Goal: Find specific page/section: Find specific page/section

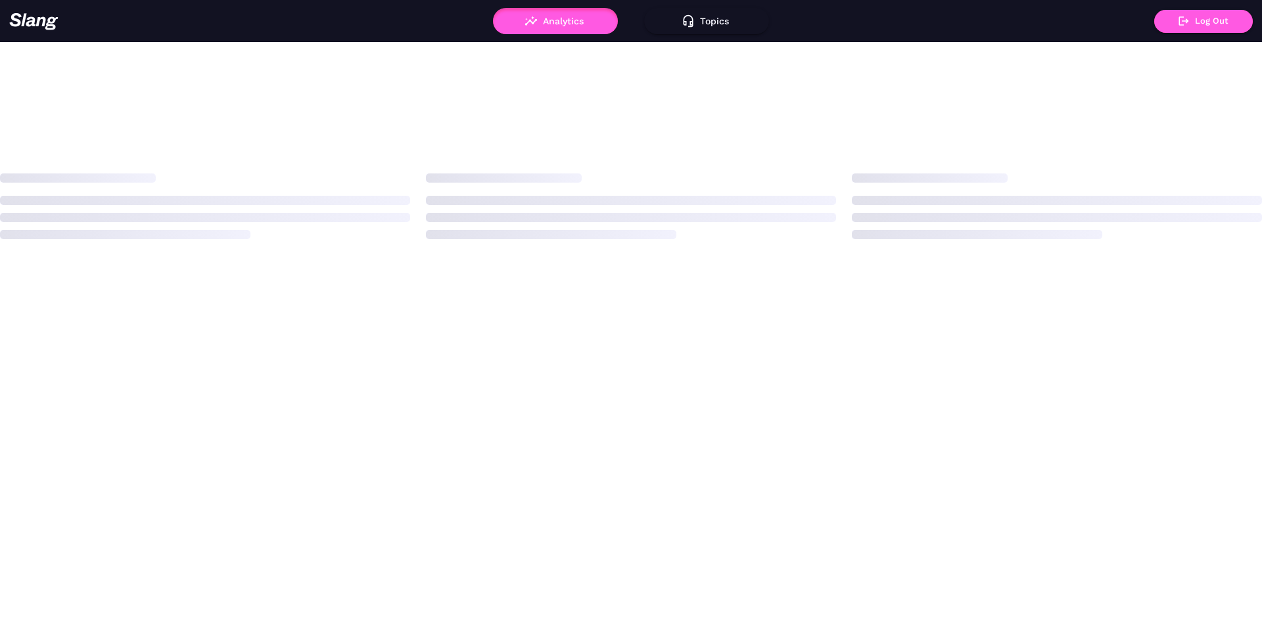
scroll to position [0, 1]
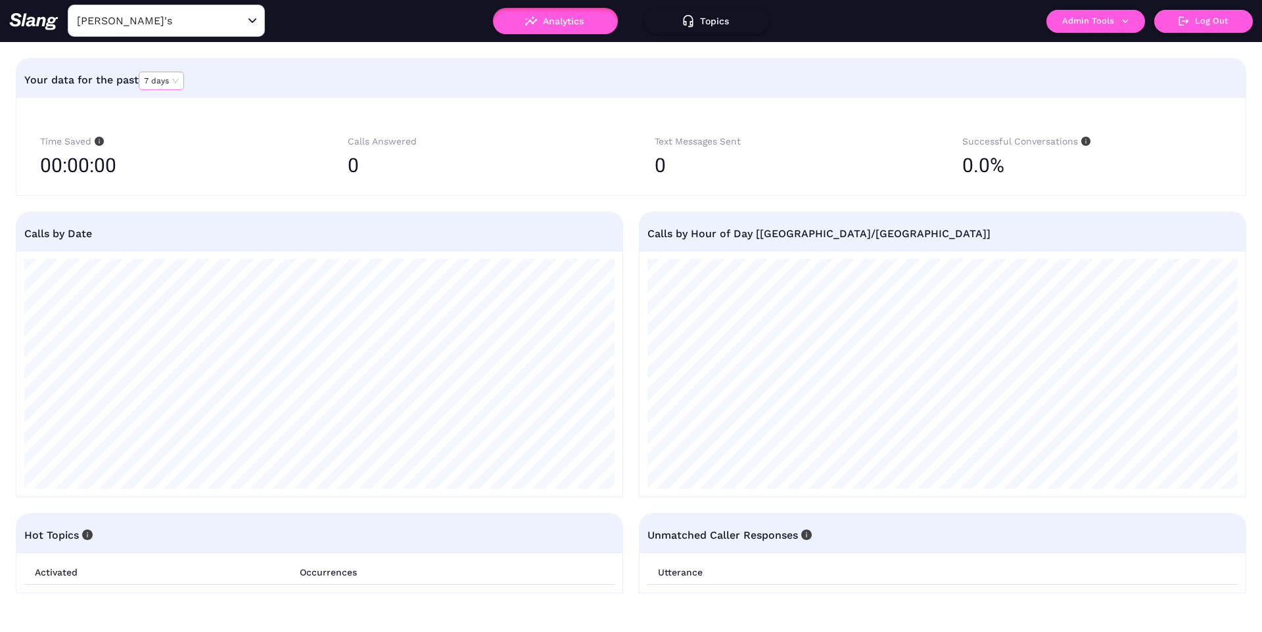
click at [147, 78] on span "7 days" at bounding box center [161, 80] width 35 height 17
click at [164, 24] on input "[PERSON_NAME]'s" at bounding box center [146, 21] width 145 height 20
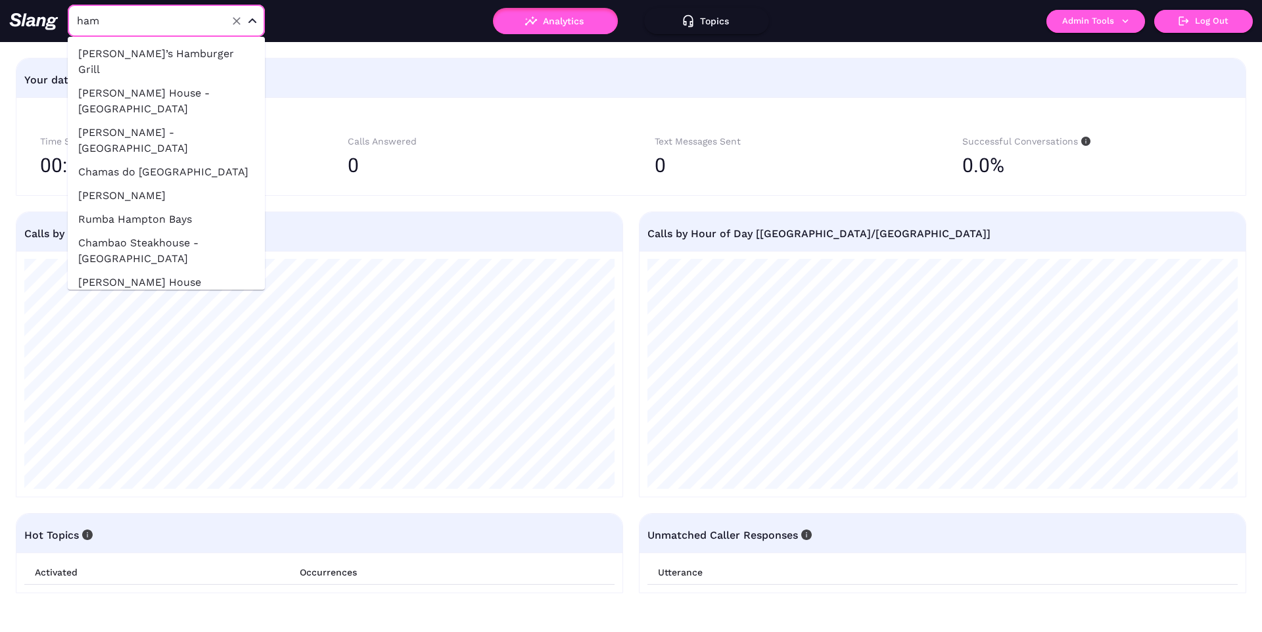
type input "[PERSON_NAME]"
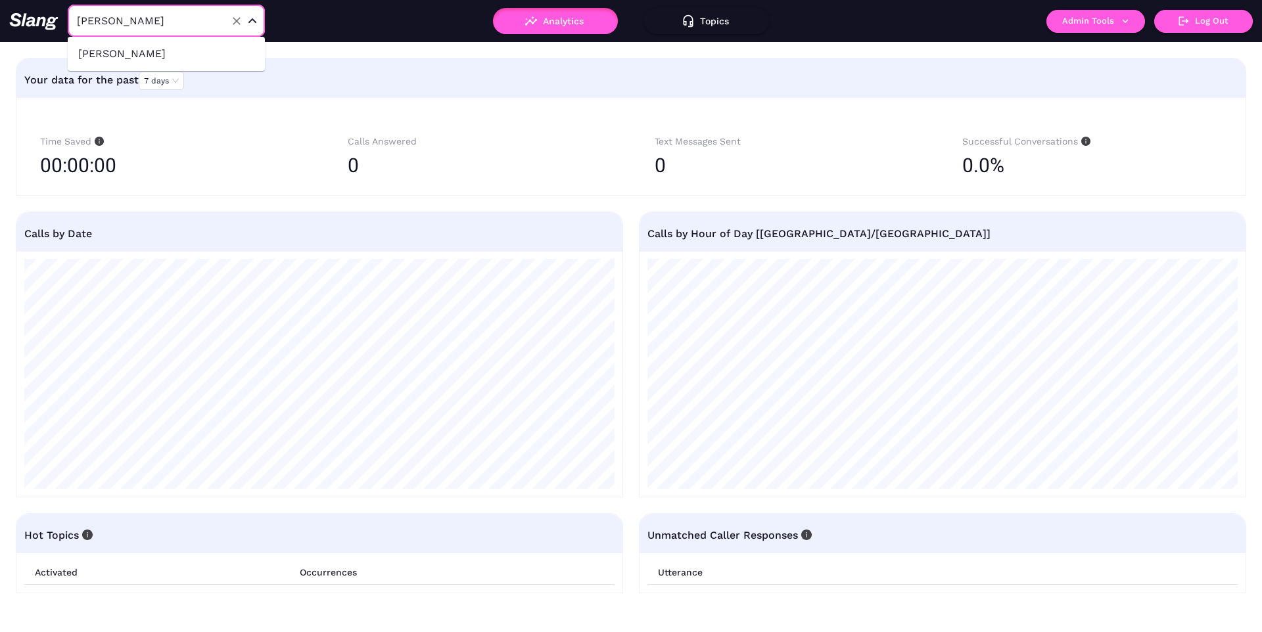
click at [179, 53] on li "[PERSON_NAME]" at bounding box center [166, 54] width 197 height 24
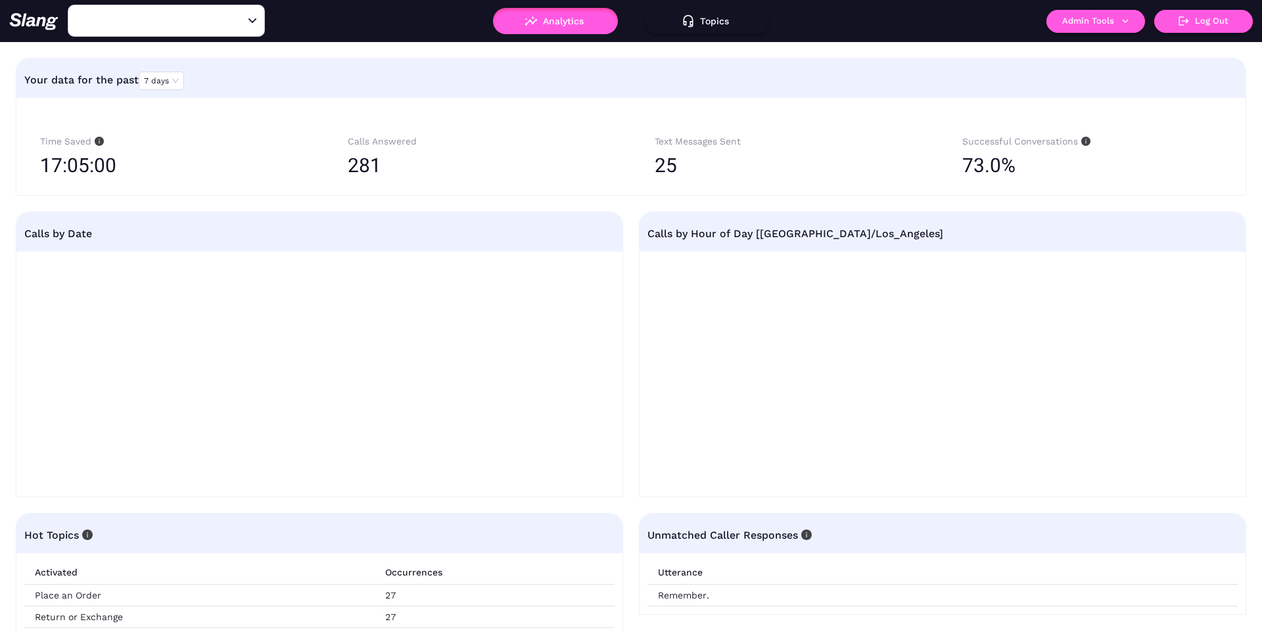
type input "[PERSON_NAME]"
click at [178, 82] on span "7 days" at bounding box center [161, 80] width 35 height 17
click at [241, 87] on div "Your data for the past 7 days 7 days" at bounding box center [630, 80] width 1213 height 32
click at [149, 85] on span "7 days" at bounding box center [161, 80] width 35 height 17
click at [165, 131] on div "60 days" at bounding box center [162, 140] width 45 height 18
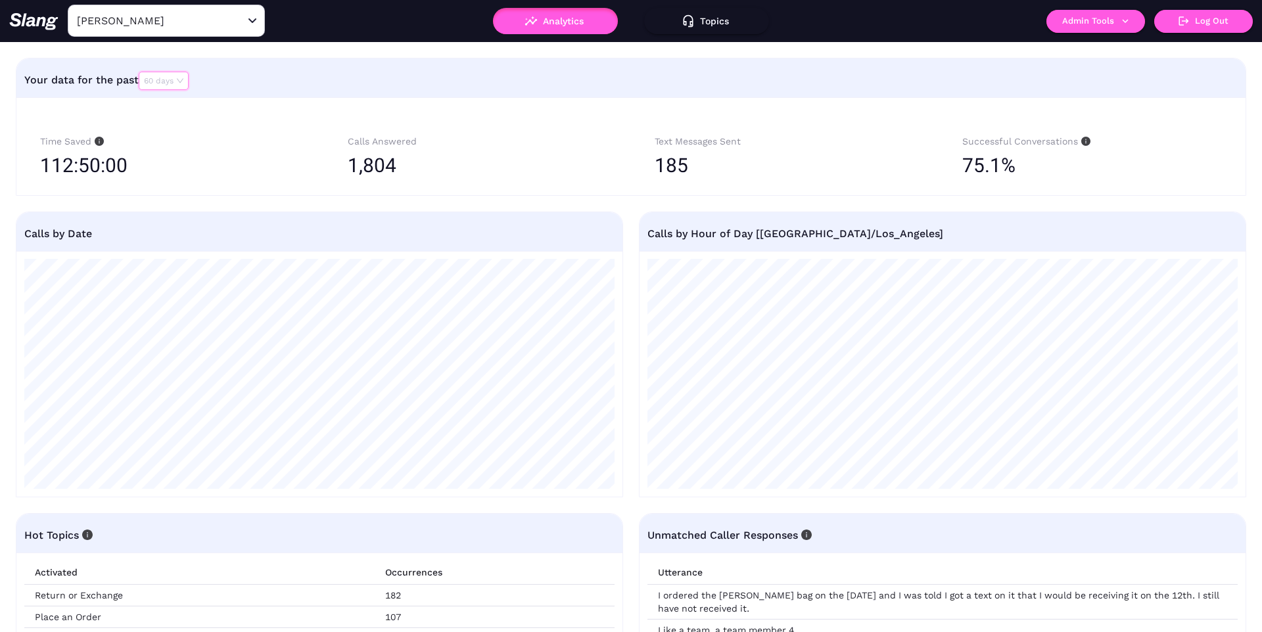
click at [144, 78] on div "60 days" at bounding box center [164, 81] width 50 height 18
click at [173, 154] on div "90 days" at bounding box center [164, 159] width 39 height 12
click at [243, 166] on div "159:05:00" at bounding box center [170, 165] width 260 height 33
click at [181, 79] on span "90 days" at bounding box center [163, 78] width 39 height 17
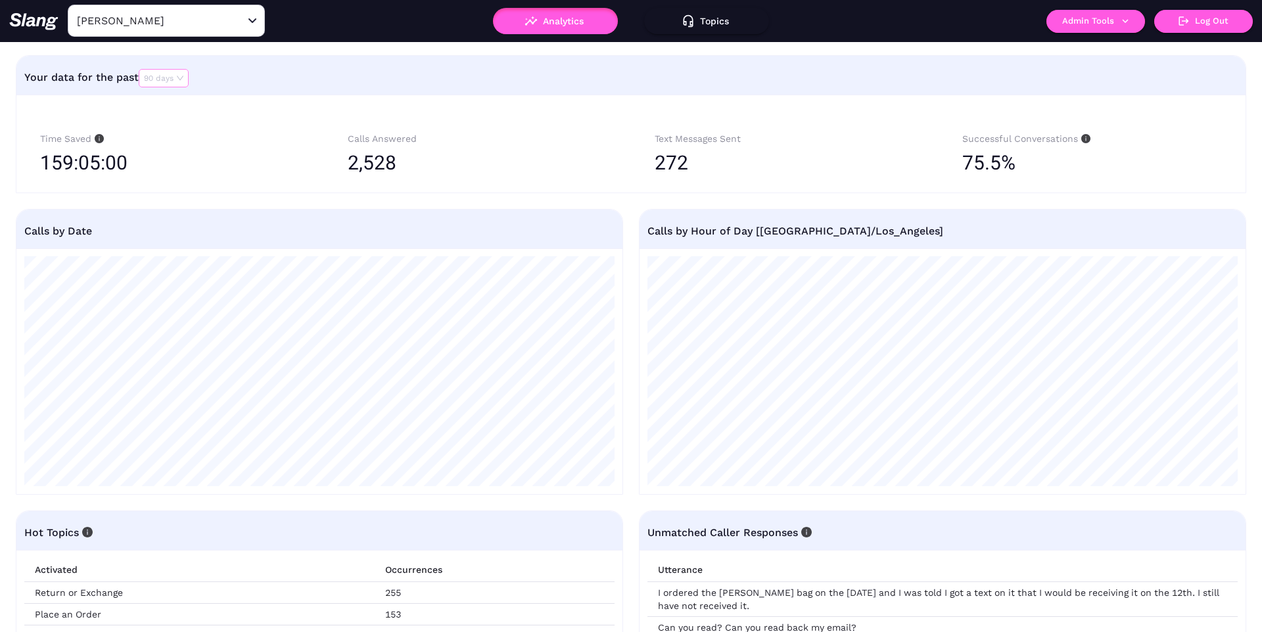
click at [164, 75] on span "90 days" at bounding box center [163, 78] width 39 height 17
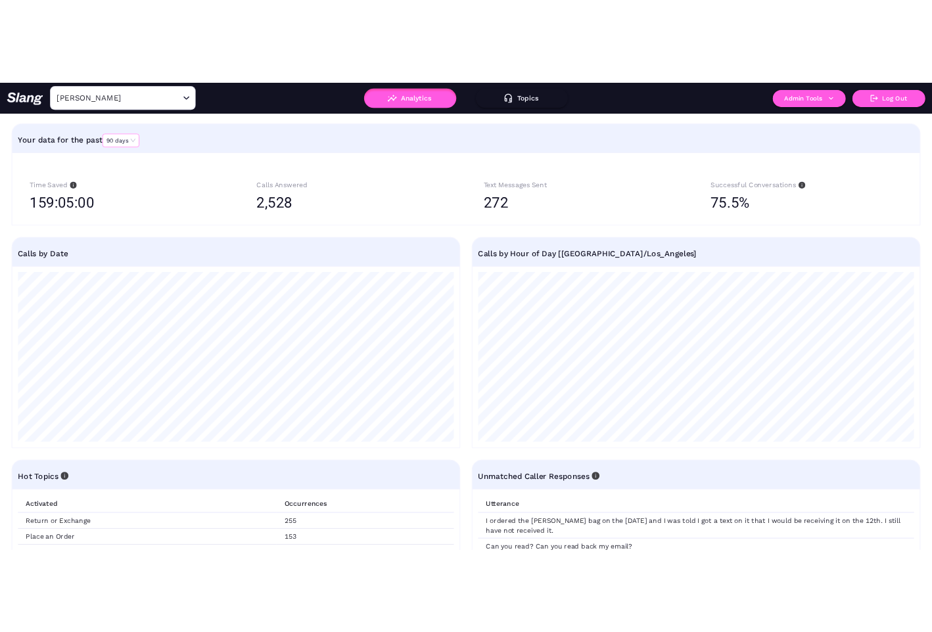
scroll to position [0, 0]
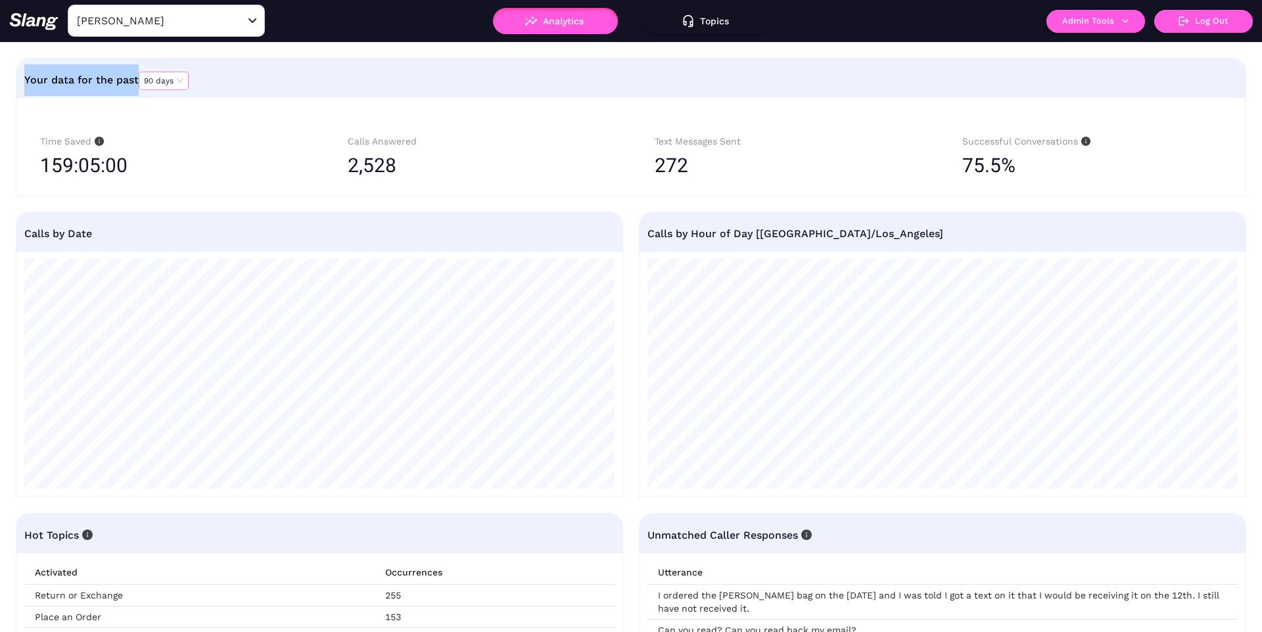
drag, startPoint x: 22, startPoint y: 79, endPoint x: 141, endPoint y: 81, distance: 119.0
click at [141, 81] on div "Your data for the past 90 days" at bounding box center [630, 78] width 1229 height 39
copy div "Your data for the past 90 days"
click at [82, 247] on div "Calls by Date" at bounding box center [319, 233] width 590 height 43
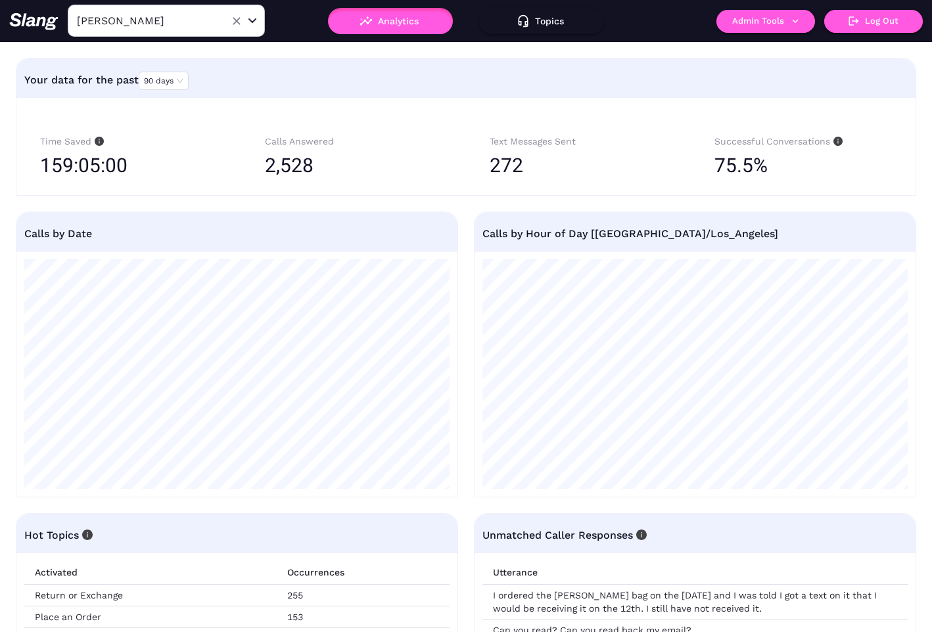
click at [135, 33] on div "[PERSON_NAME] ​" at bounding box center [166, 21] width 197 height 32
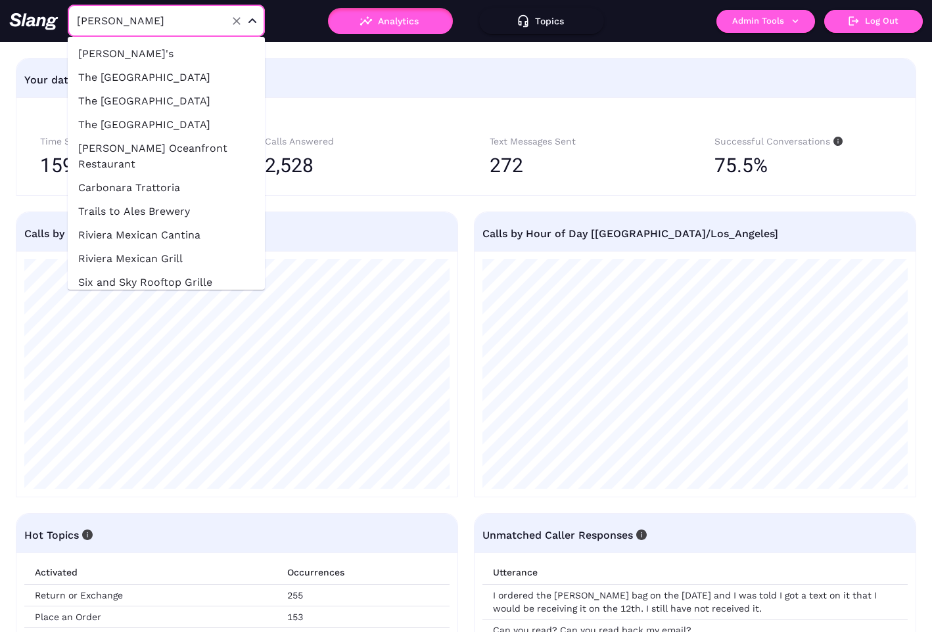
scroll to position [47363, 0]
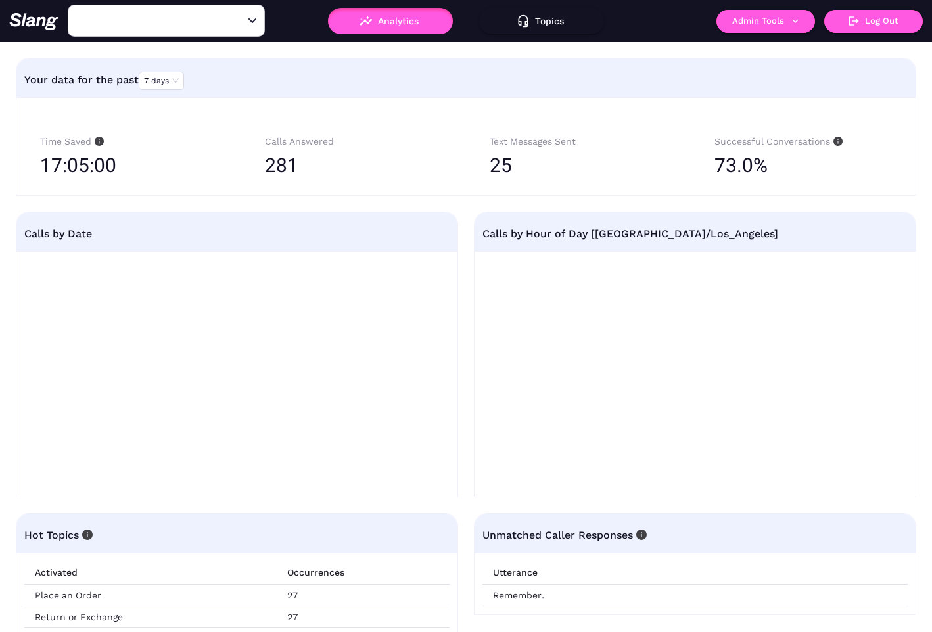
type input "[PERSON_NAME]"
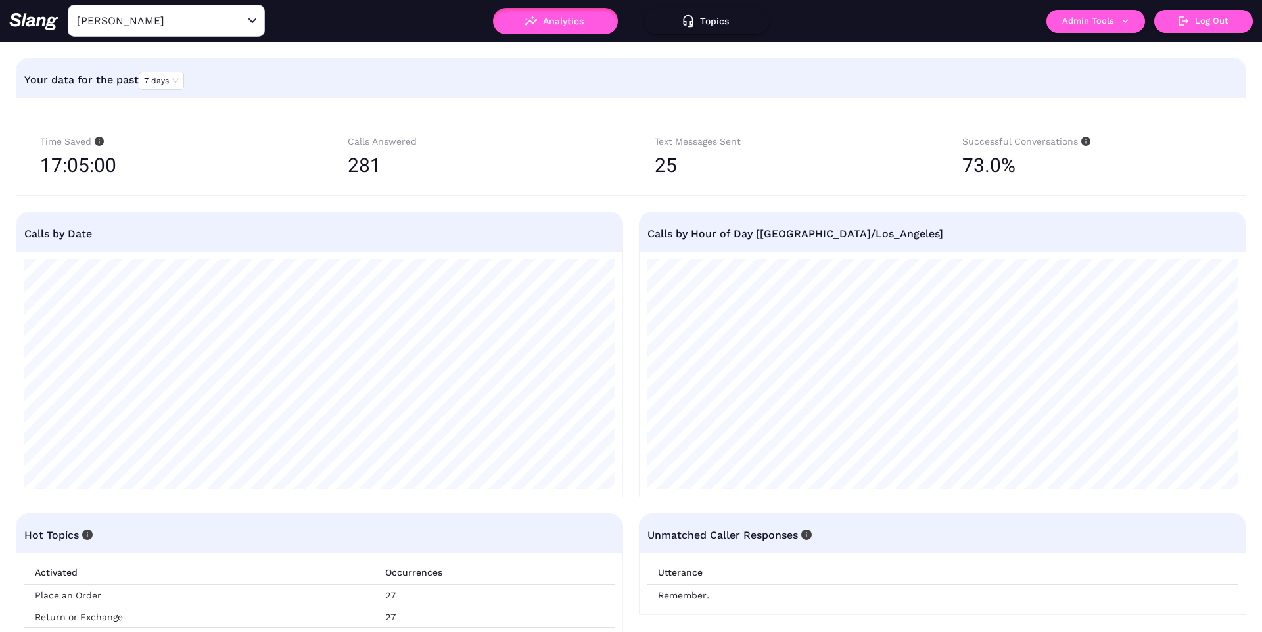
click at [235, 180] on div "17:05:00" at bounding box center [170, 165] width 260 height 33
click at [158, 76] on span "7 days" at bounding box center [161, 80] width 35 height 17
click at [185, 29] on input "[PERSON_NAME]" at bounding box center [146, 21] width 145 height 20
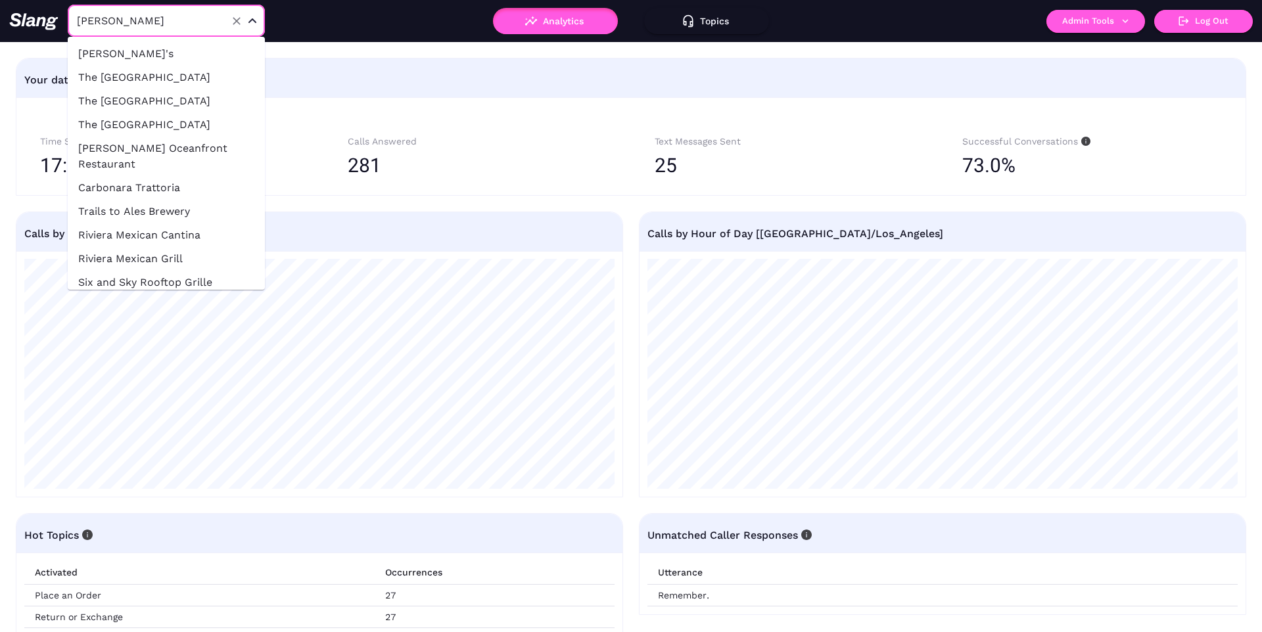
scroll to position [47363, 0]
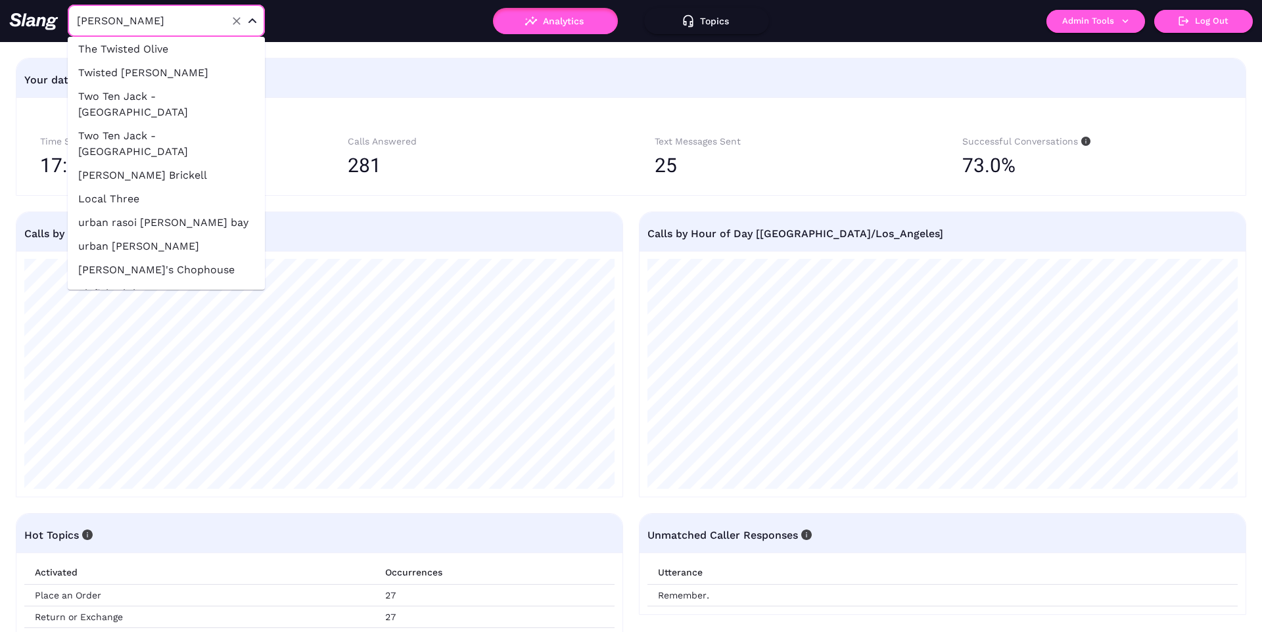
click at [341, 87] on div "Your data for the past 7 days" at bounding box center [630, 80] width 1213 height 32
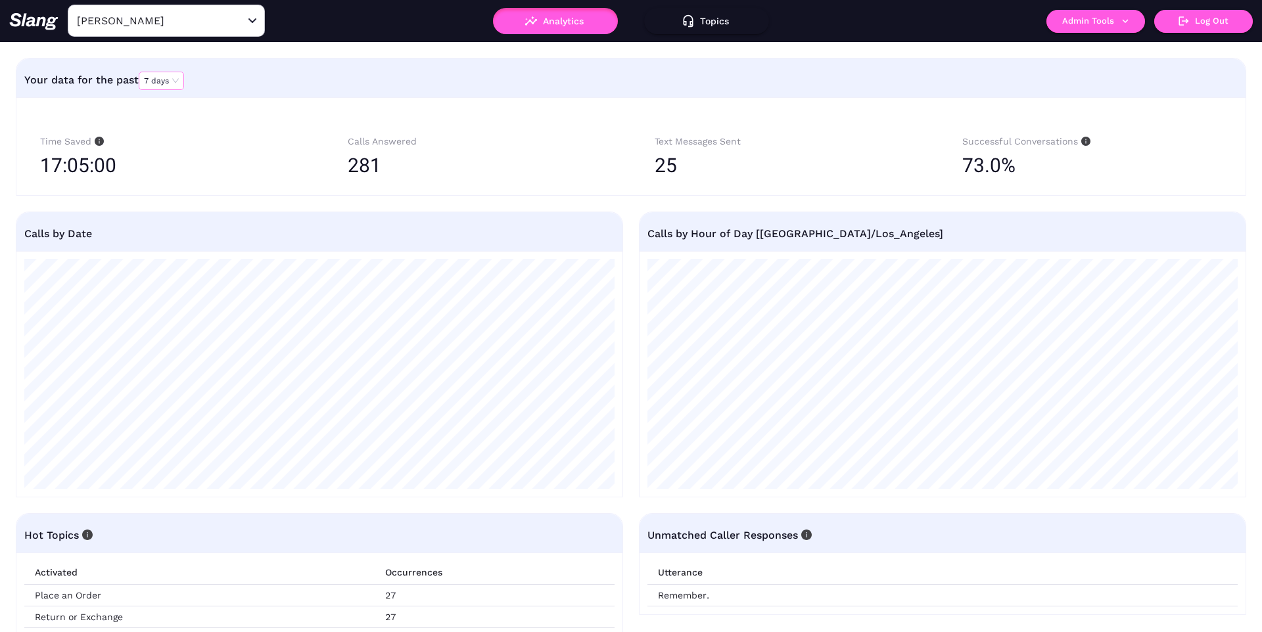
click at [163, 80] on span "7 days" at bounding box center [161, 80] width 35 height 17
click at [168, 121] on div "30 days" at bounding box center [162, 122] width 34 height 12
click at [164, 79] on span "30 days" at bounding box center [163, 80] width 39 height 17
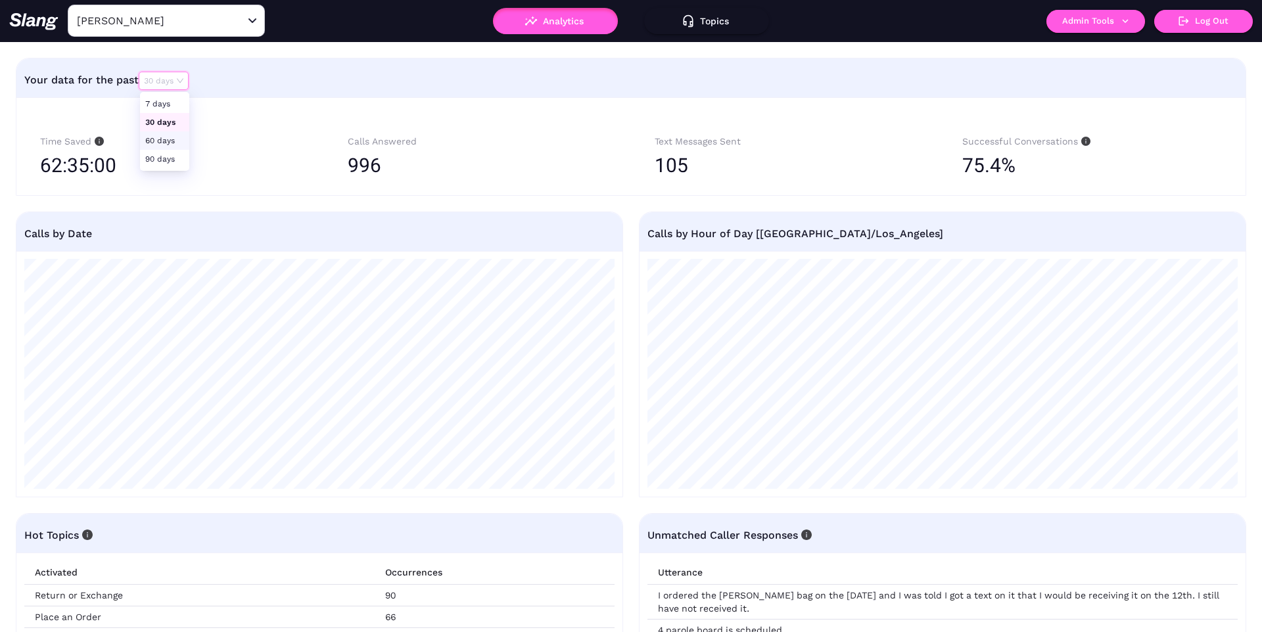
click at [181, 145] on div "60 days" at bounding box center [164, 141] width 39 height 12
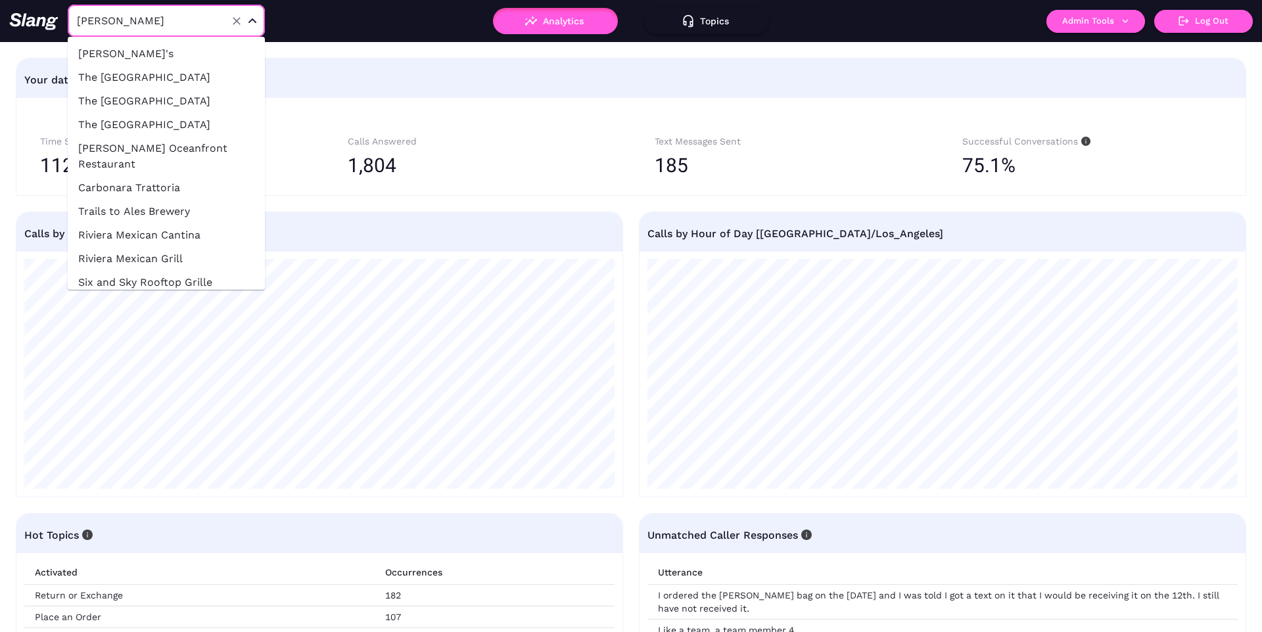
click at [199, 12] on input "[PERSON_NAME]" at bounding box center [146, 21] width 145 height 20
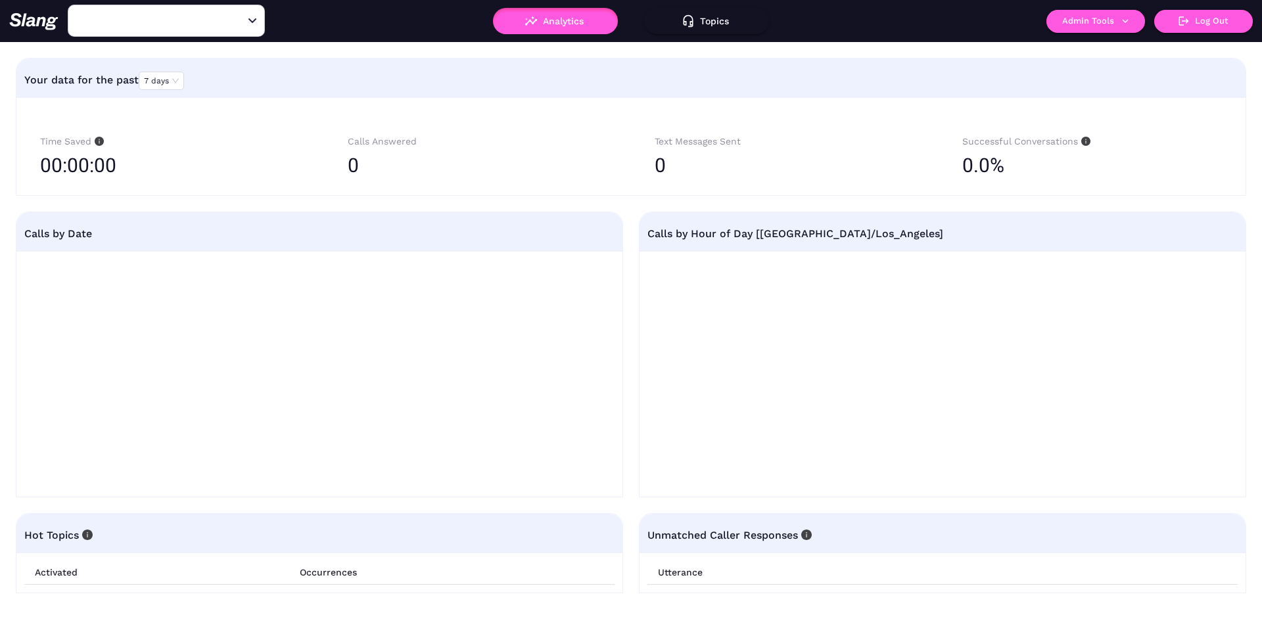
type input "SugarJam the Southern Kitchen"
click at [147, 26] on input "SugarJam the Southern Kitchen" at bounding box center [146, 21] width 145 height 20
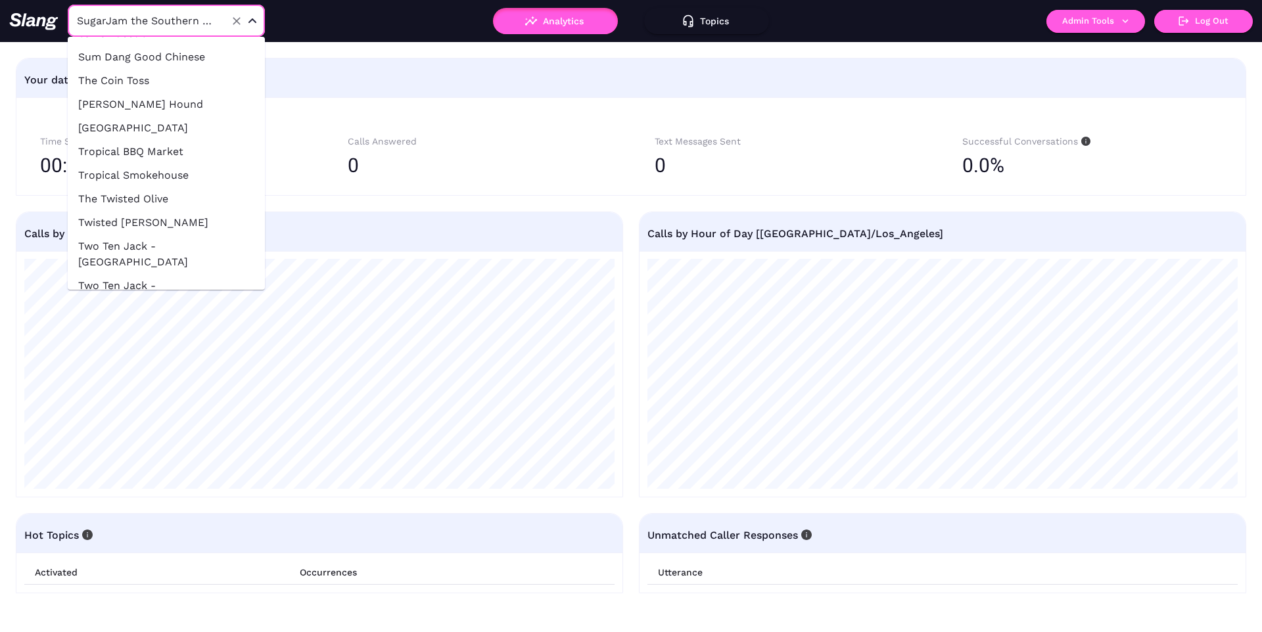
scroll to position [47215, 0]
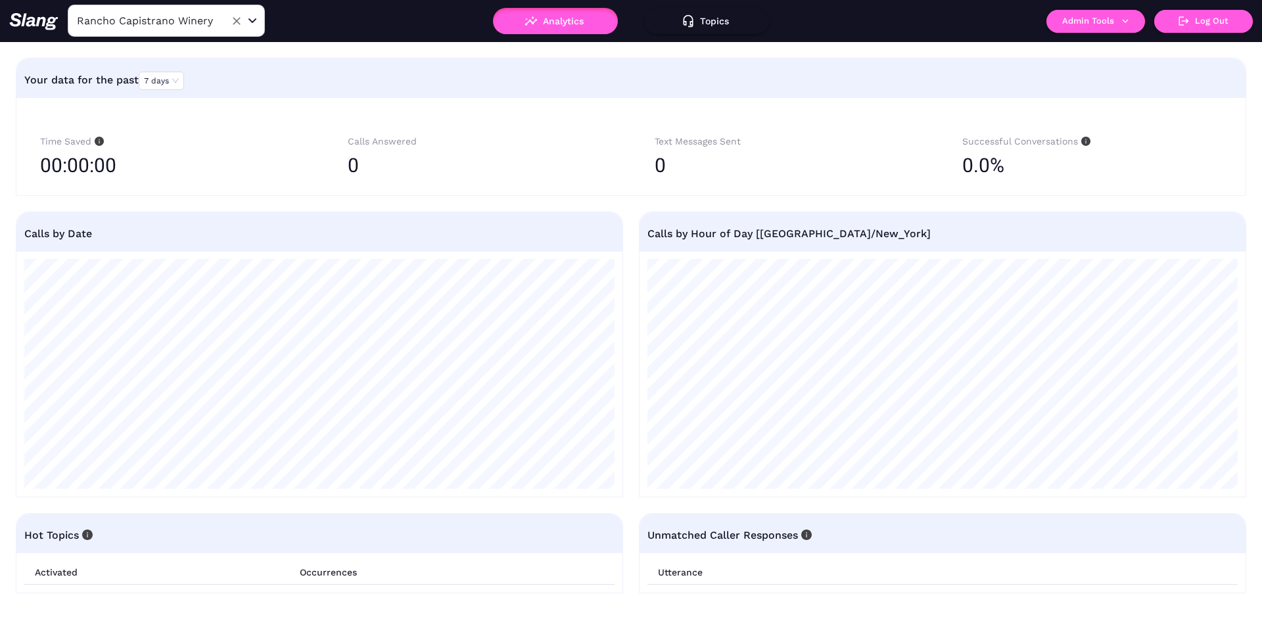
click at [183, 24] on input "Rancho Capistrano Winery" at bounding box center [146, 21] width 145 height 20
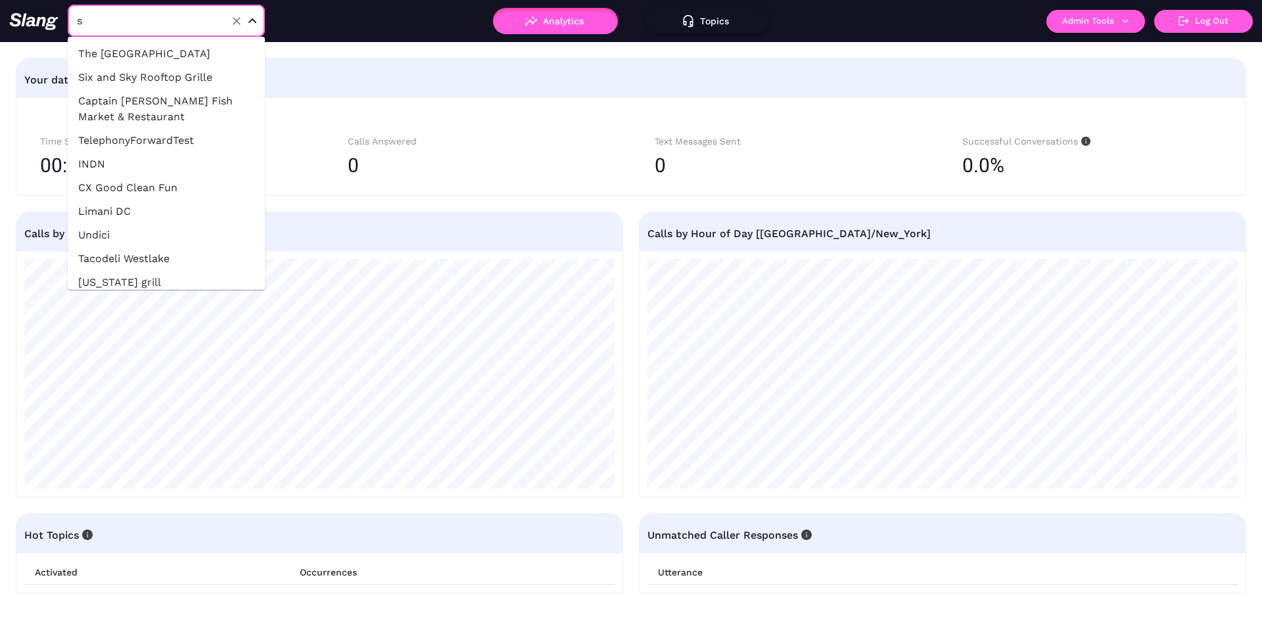
scroll to position [11242, 0]
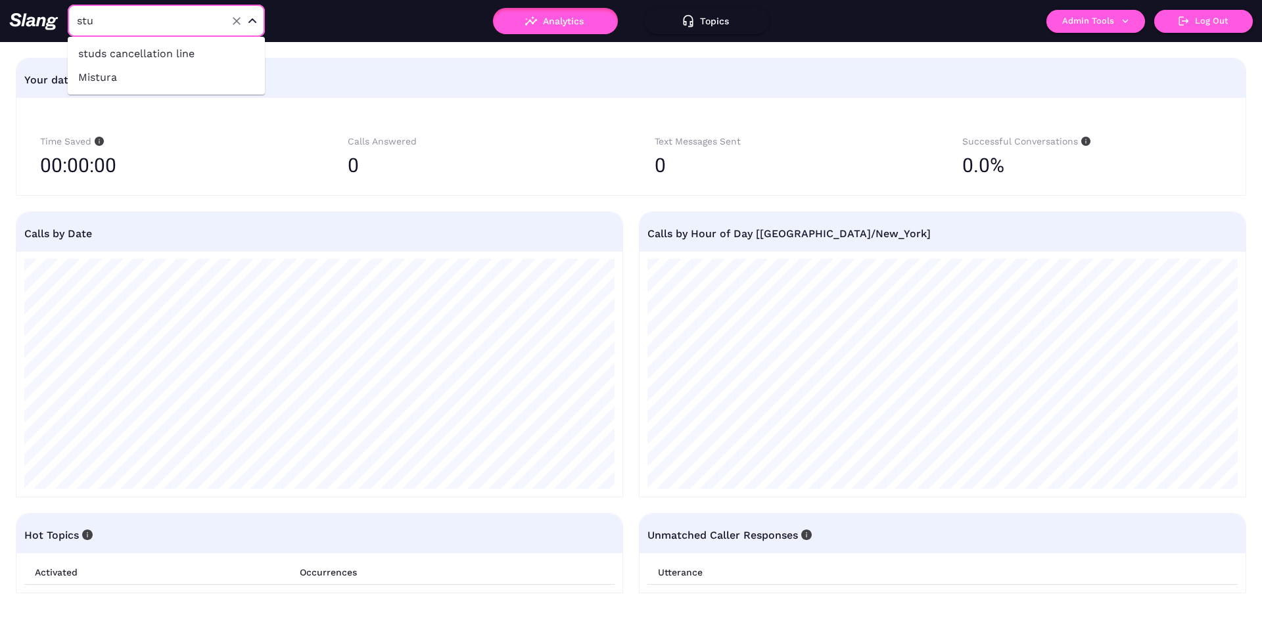
type input "stud"
click at [156, 43] on li "studs cancellation line" at bounding box center [166, 54] width 197 height 24
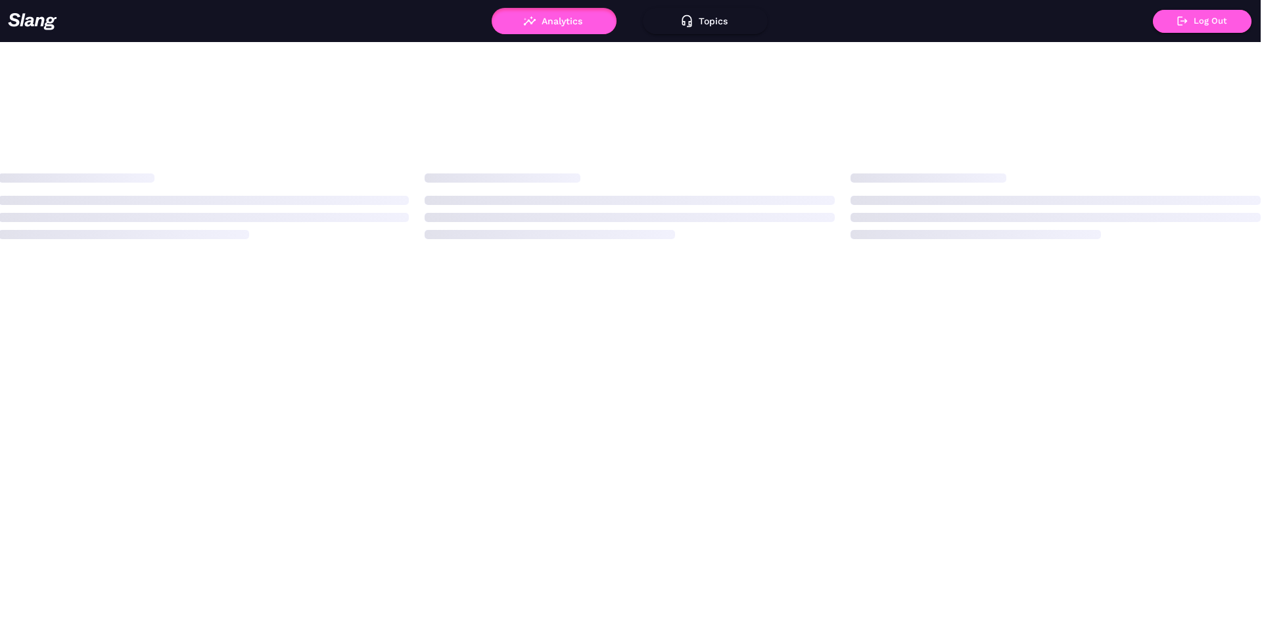
scroll to position [0, 2]
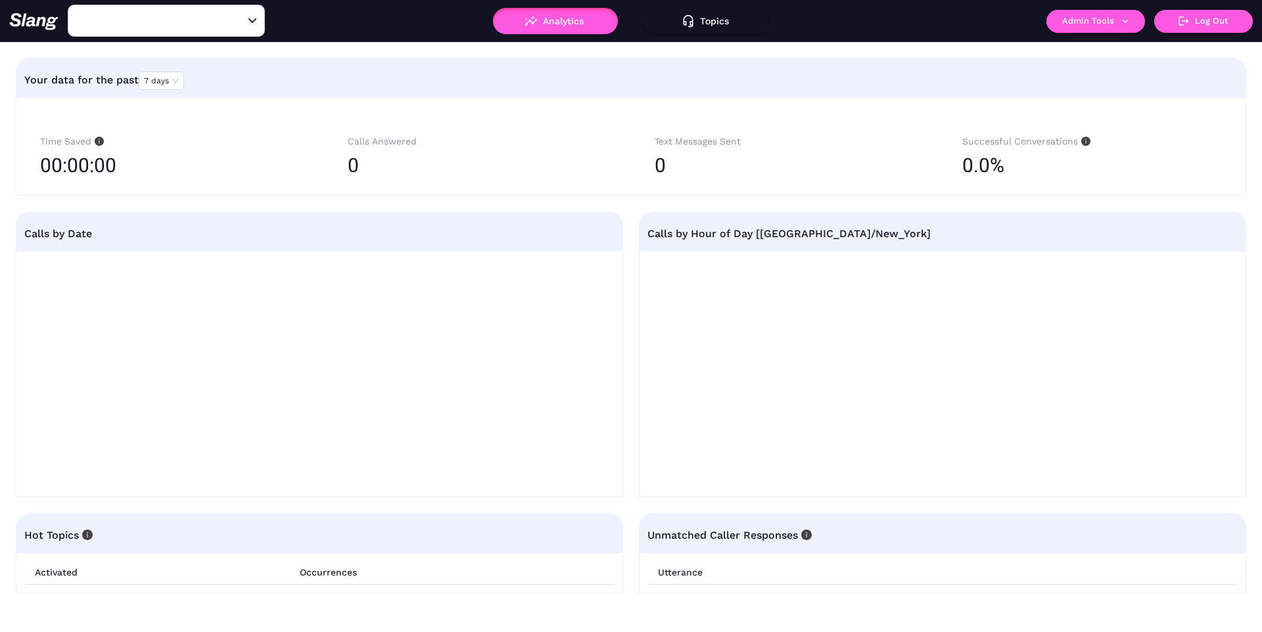
type input "studs cancellation line"
click at [151, 79] on span "7 days" at bounding box center [161, 80] width 35 height 17
click at [160, 120] on div "30 days" at bounding box center [162, 122] width 34 height 12
click at [155, 80] on span "30 days" at bounding box center [163, 80] width 39 height 17
click at [160, 161] on div "90 days" at bounding box center [164, 159] width 39 height 12
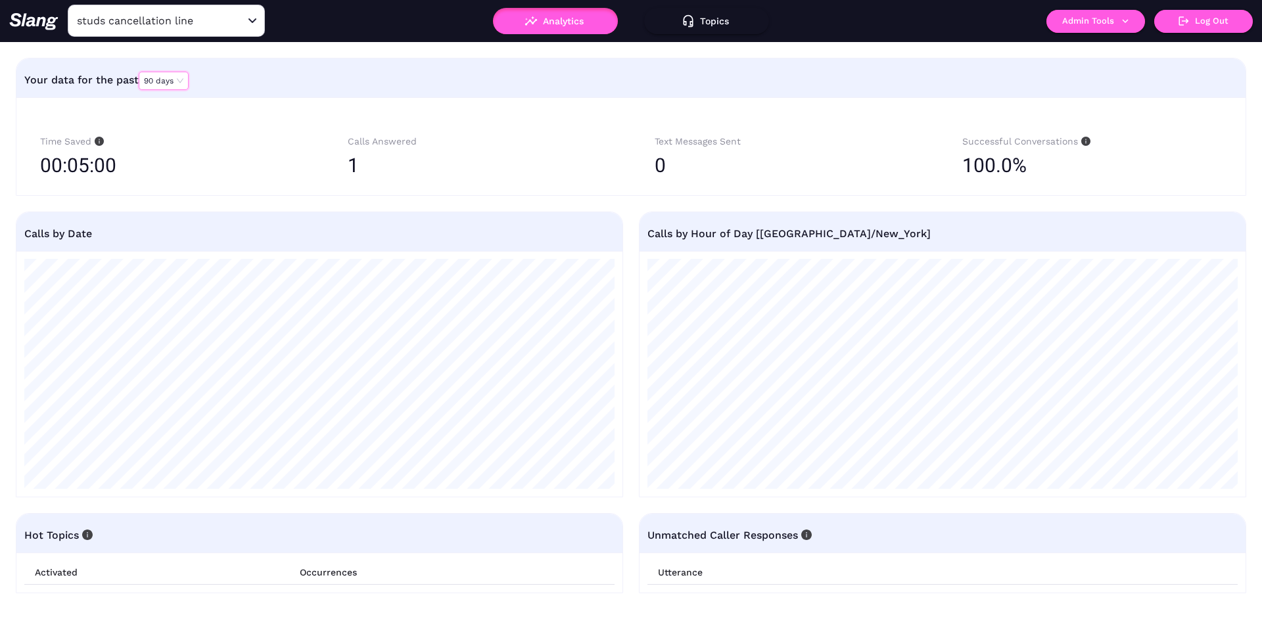
click at [168, 91] on div "Your data for the past 90 days 90 days" at bounding box center [630, 80] width 1213 height 32
click at [166, 88] on span "90 days" at bounding box center [163, 80] width 39 height 17
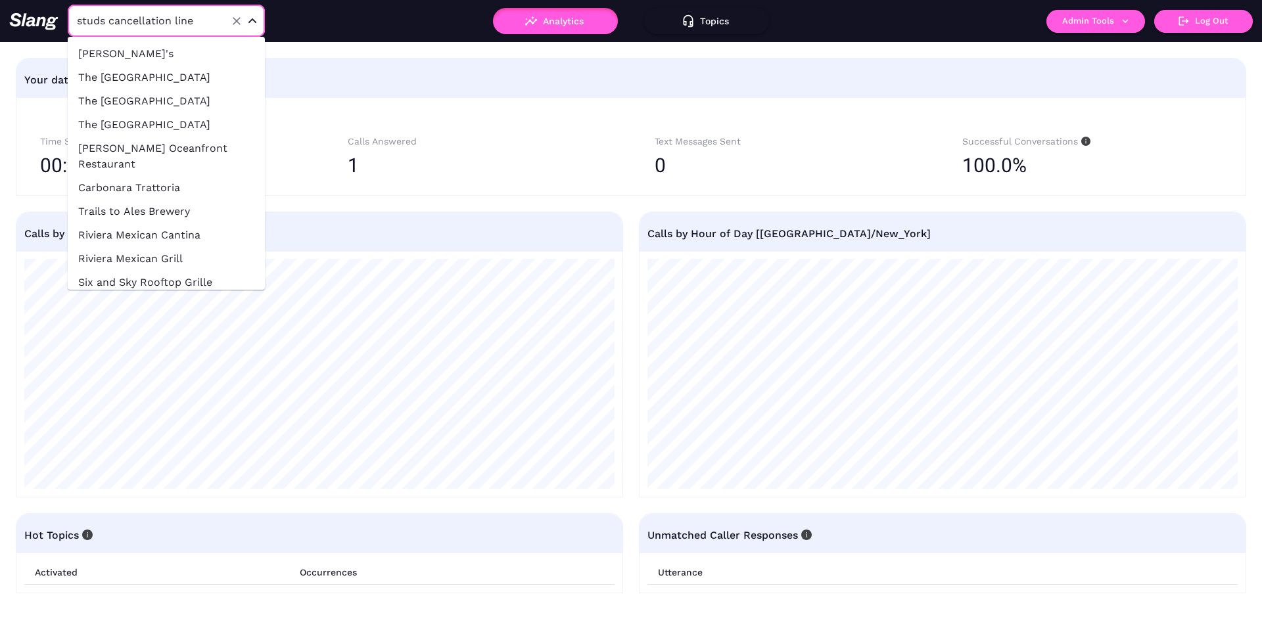
click at [163, 21] on input "studs cancellation line" at bounding box center [146, 21] width 145 height 20
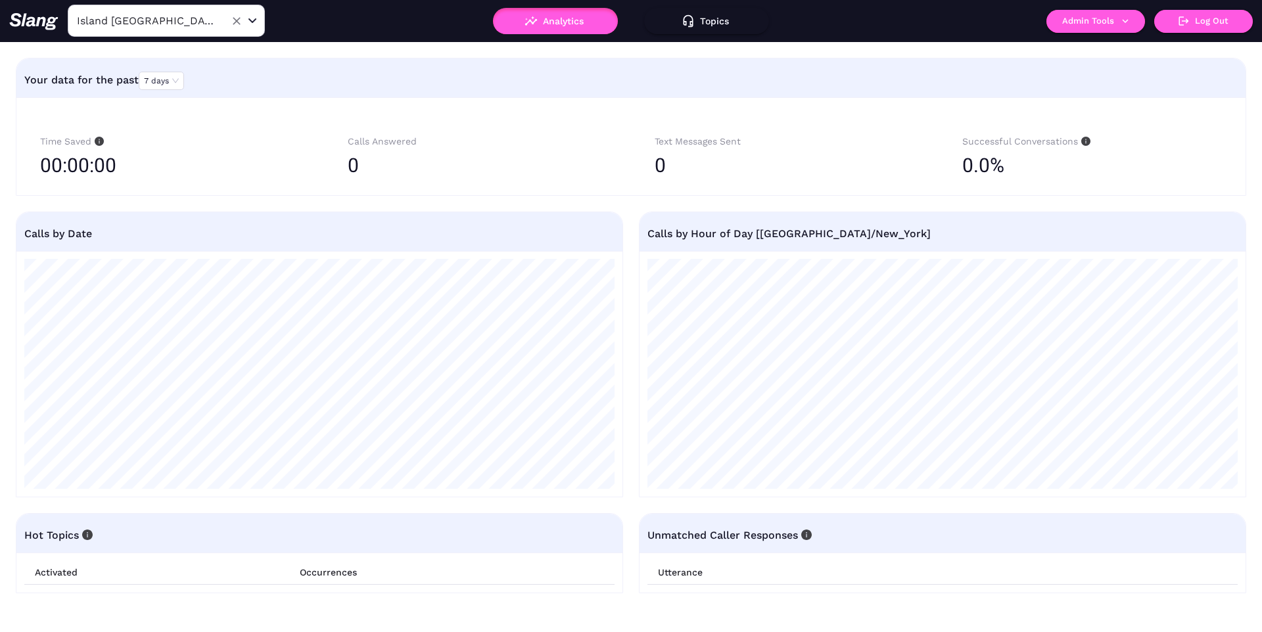
click at [150, 31] on div "Island Lava Java ​" at bounding box center [166, 21] width 197 height 32
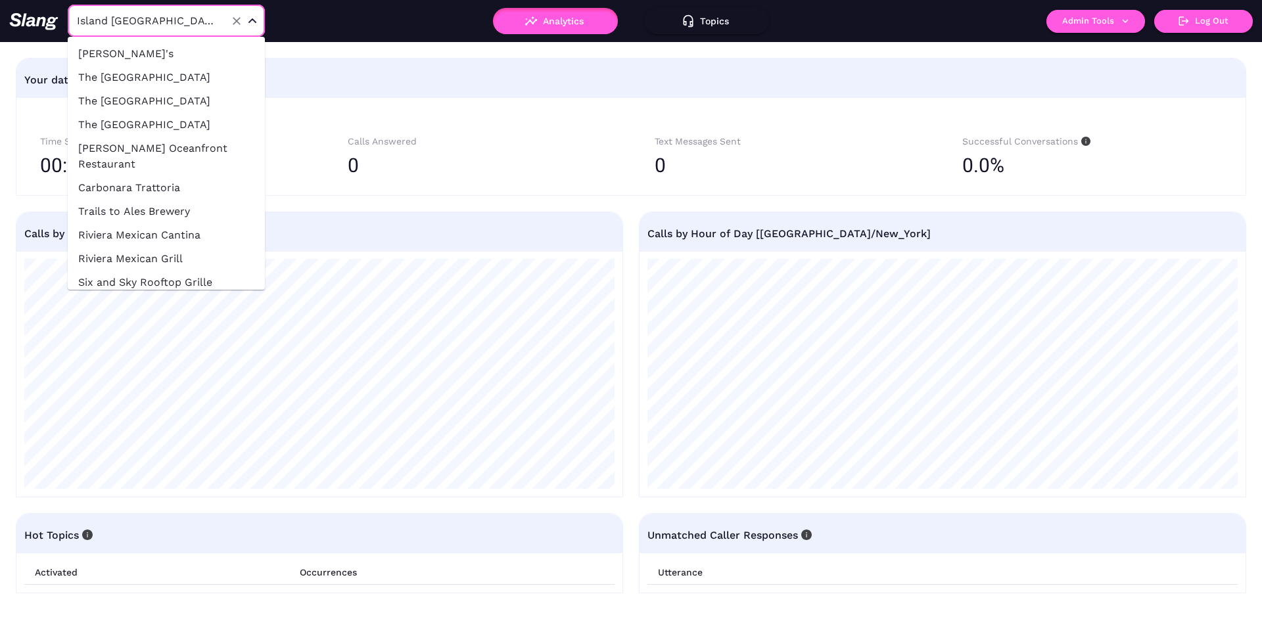
click at [162, 55] on li "[PERSON_NAME]'s" at bounding box center [166, 54] width 197 height 24
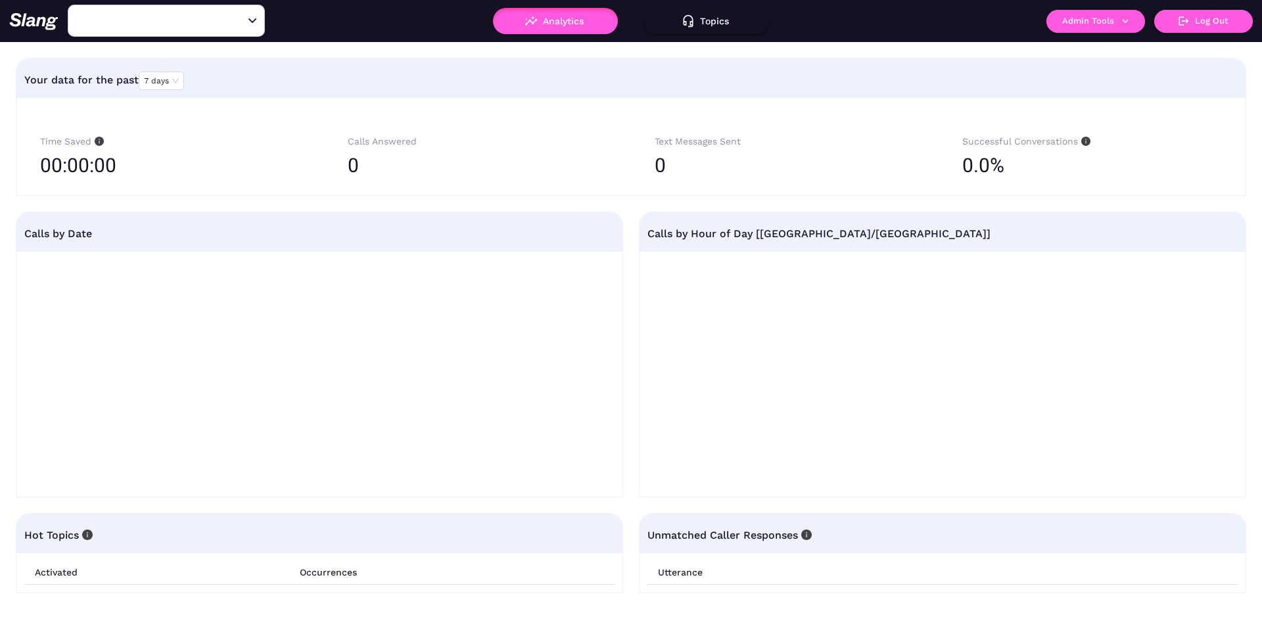
type input "[PERSON_NAME]'s"
click at [157, 27] on input "[PERSON_NAME]'s" at bounding box center [146, 21] width 145 height 20
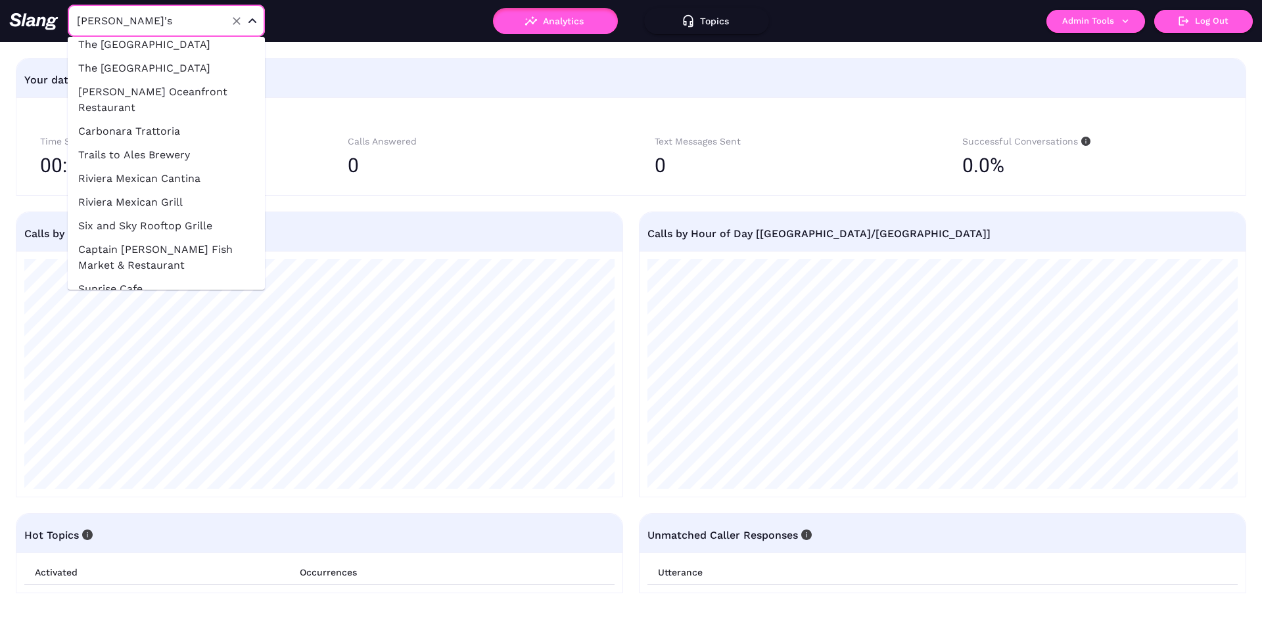
scroll to position [57, 0]
click at [161, 190] on li "Riviera Mexican Grill" at bounding box center [166, 202] width 197 height 24
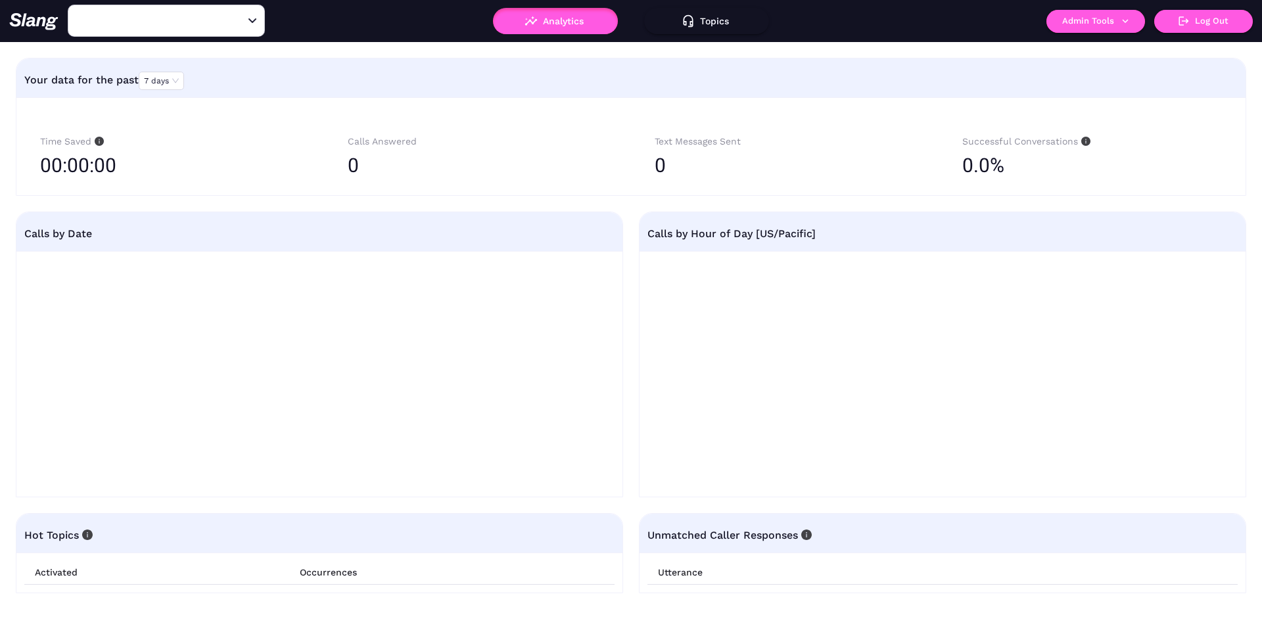
type input "Riviera Mexican Grill"
click at [157, 32] on div "Riviera Mexican Grill ​" at bounding box center [166, 21] width 197 height 32
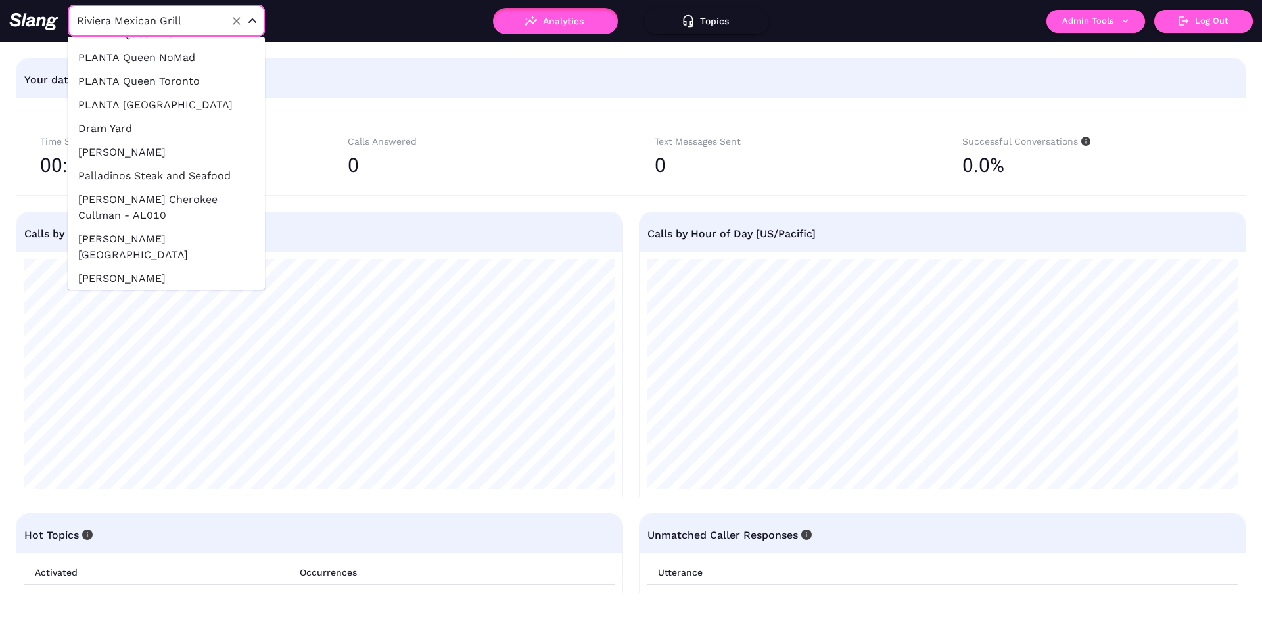
scroll to position [30639, 0]
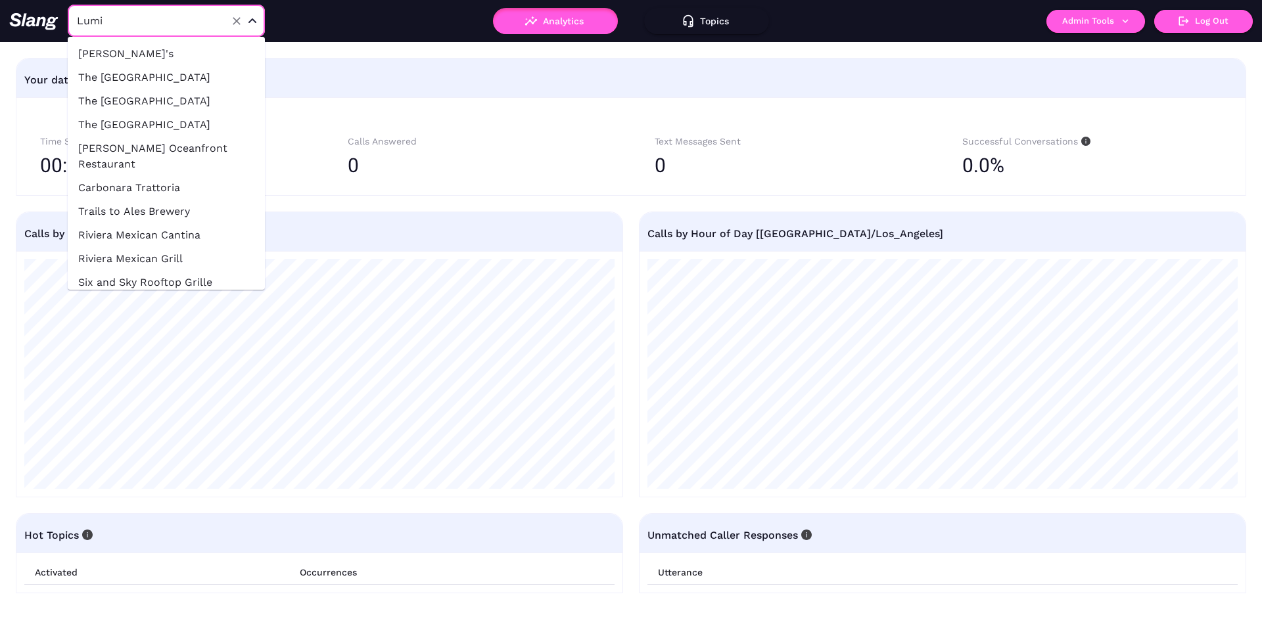
click at [201, 22] on input "Lumi" at bounding box center [146, 21] width 145 height 20
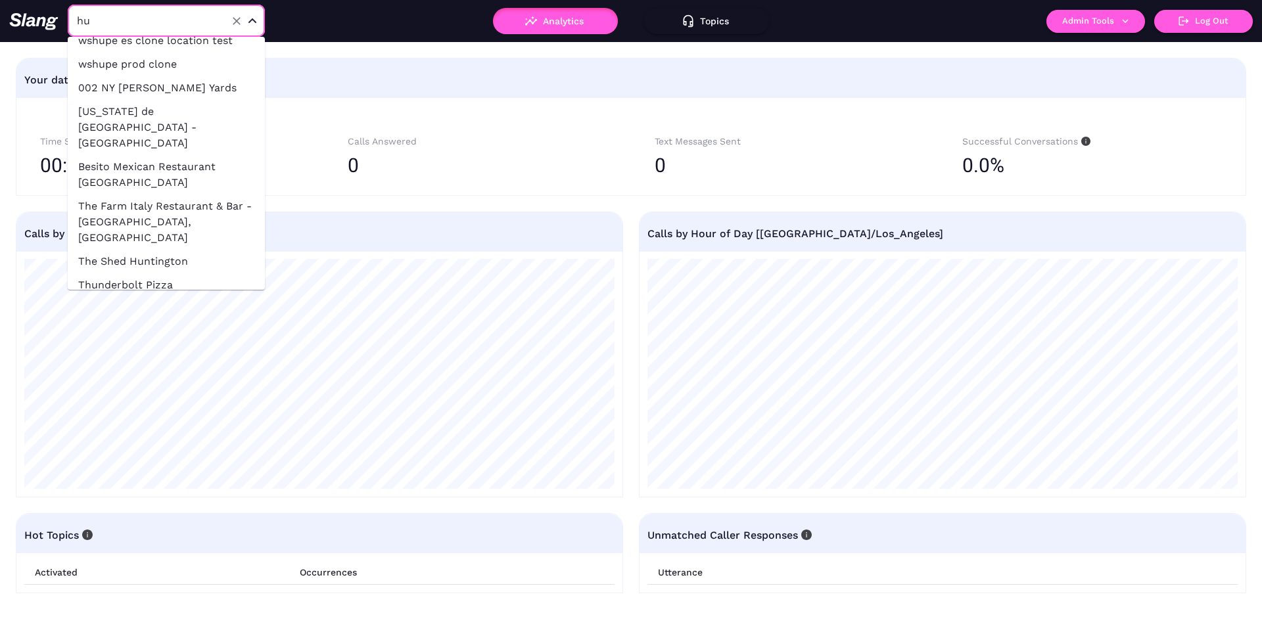
scroll to position [609, 0]
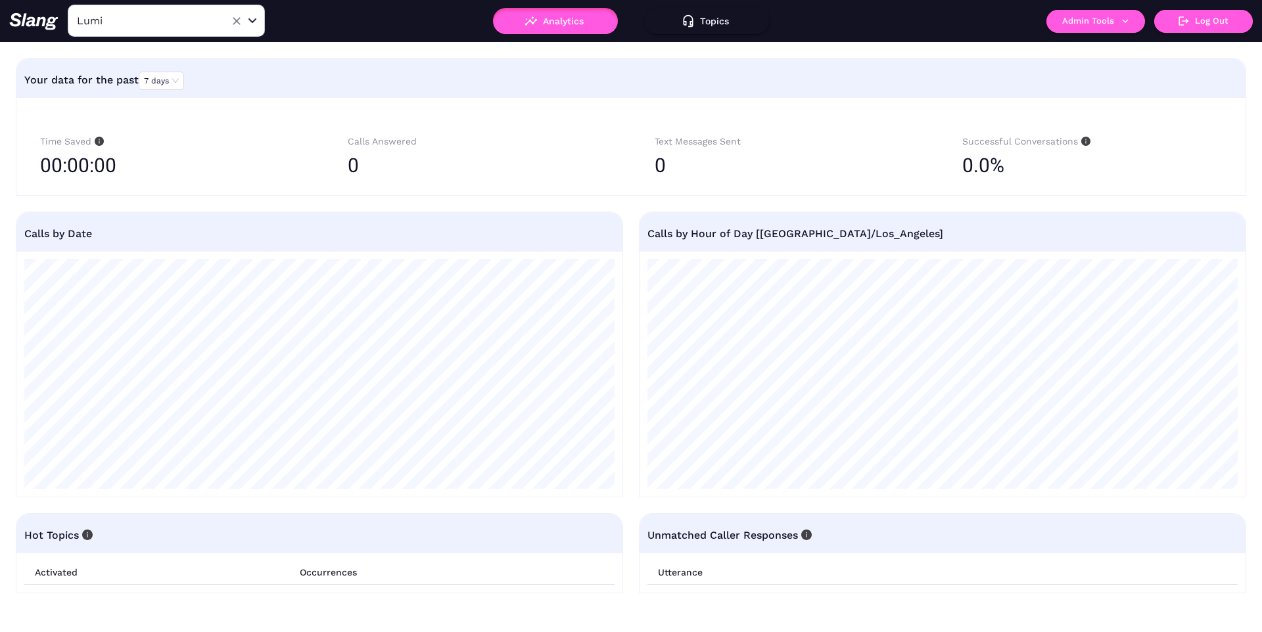
click at [118, 16] on input "Lumi" at bounding box center [146, 21] width 145 height 20
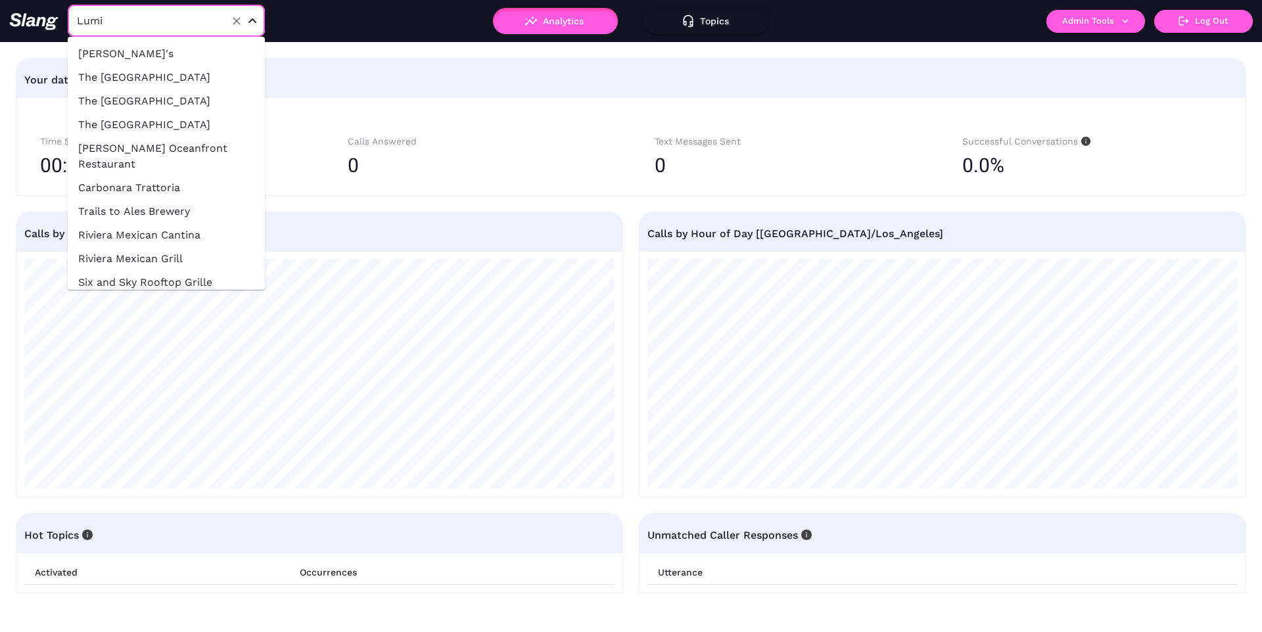
click at [118, 16] on input "Lumi" at bounding box center [146, 21] width 145 height 20
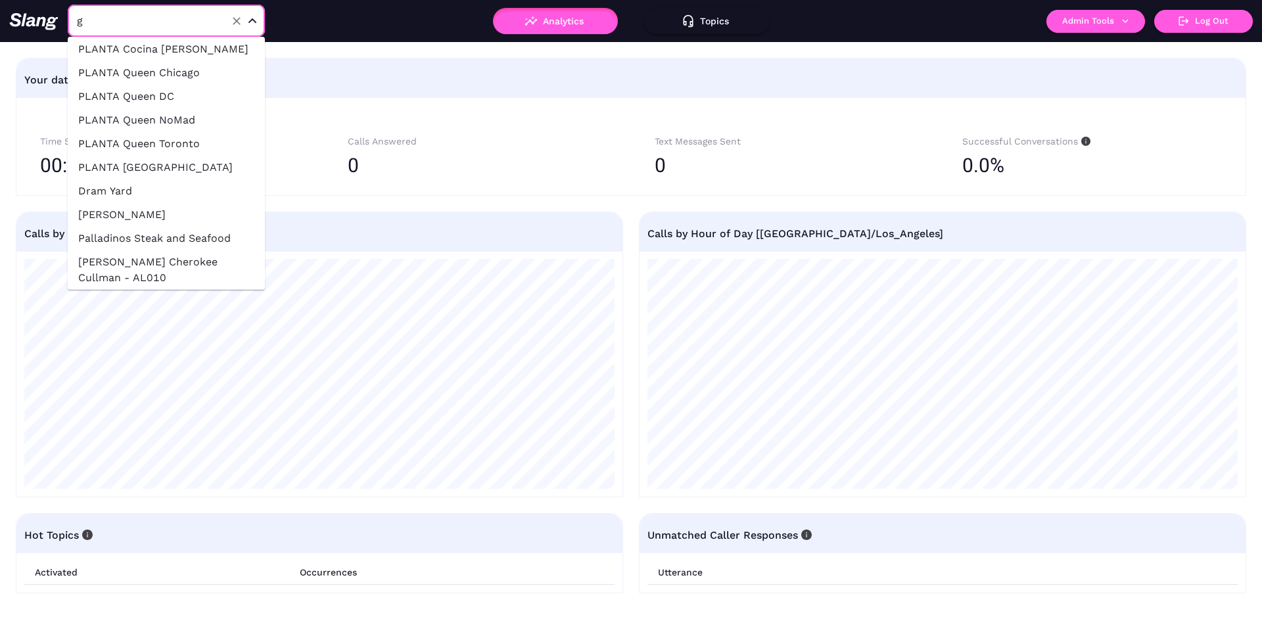
scroll to position [0, 0]
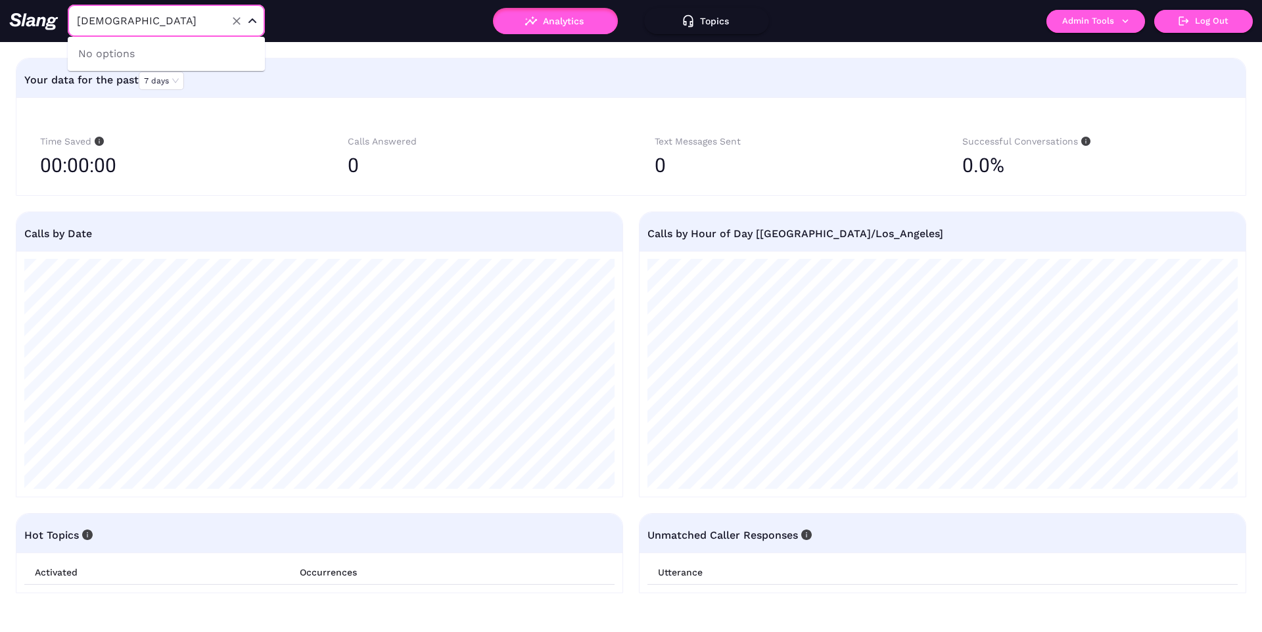
type input "u"
type input "hudson yard"
click at [135, 51] on li "002 NY [PERSON_NAME] Yards" at bounding box center [166, 54] width 197 height 24
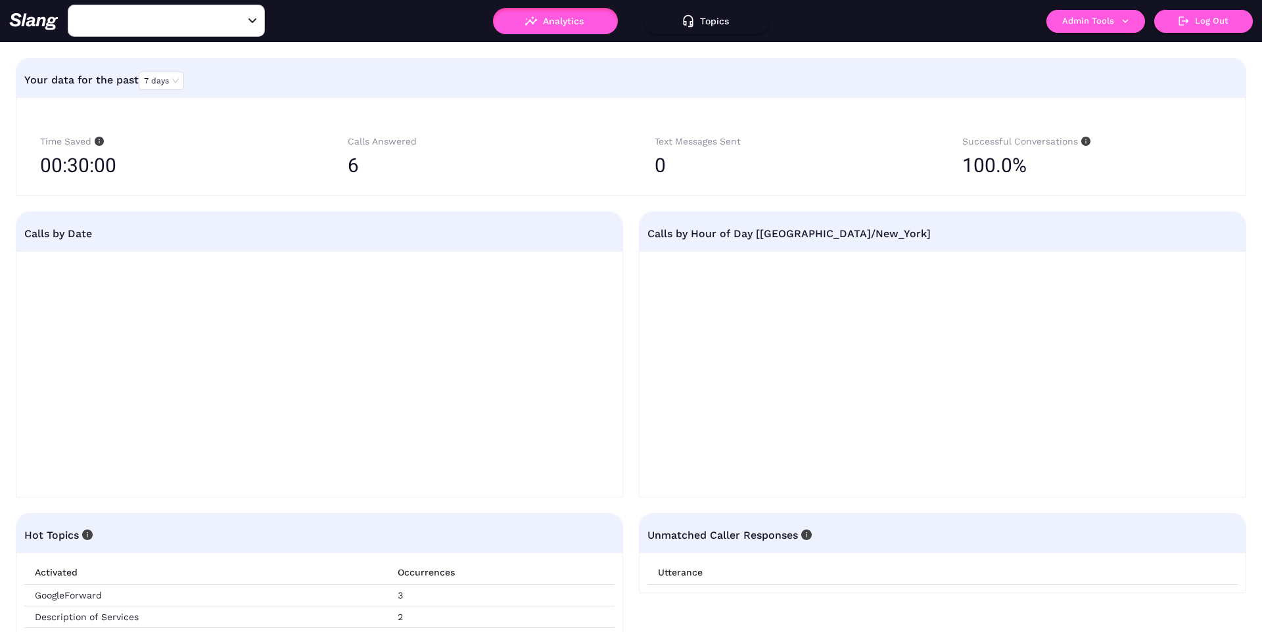
type input "002 NY [PERSON_NAME] Yards"
